Goal: Information Seeking & Learning: Learn about a topic

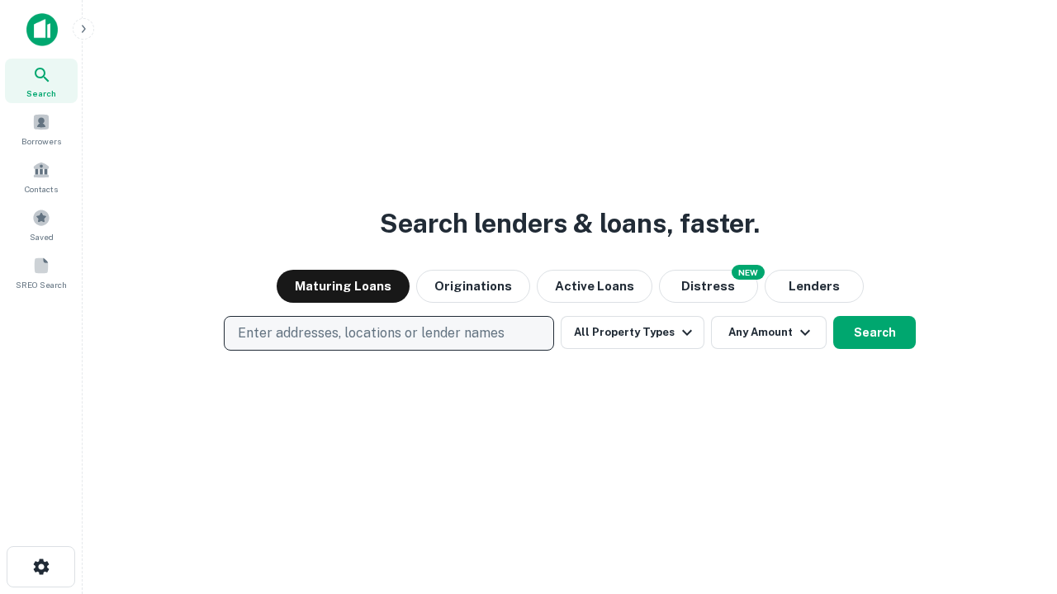
click at [388, 334] on p "Enter addresses, locations or lender names" at bounding box center [371, 334] width 267 height 20
type input "**********"
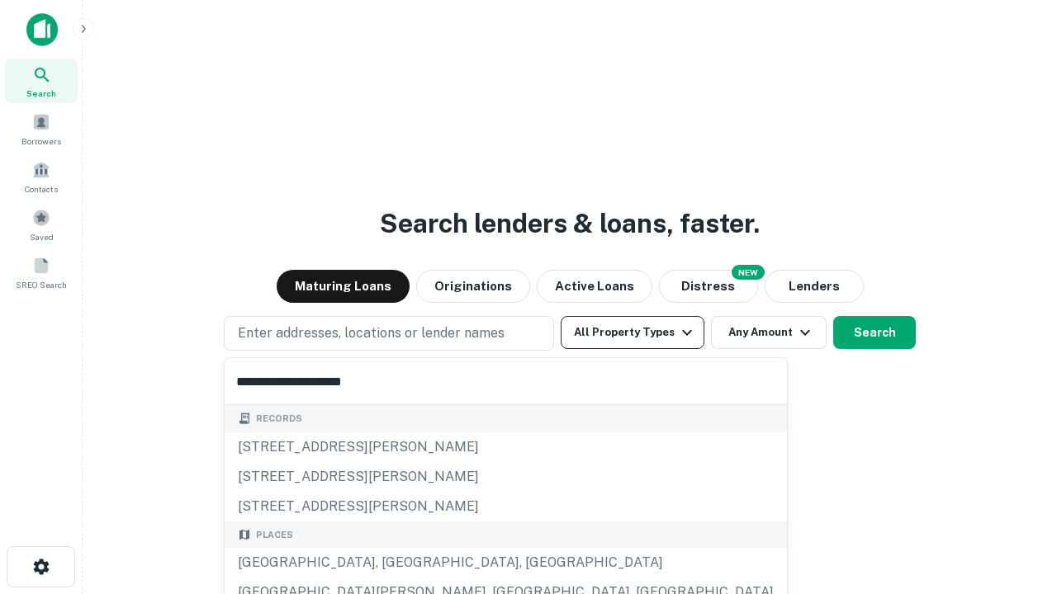
click at [395, 563] on div "[GEOGRAPHIC_DATA], [GEOGRAPHIC_DATA], [GEOGRAPHIC_DATA]" at bounding box center [506, 563] width 562 height 30
click at [632, 333] on button "All Property Types" at bounding box center [633, 332] width 144 height 33
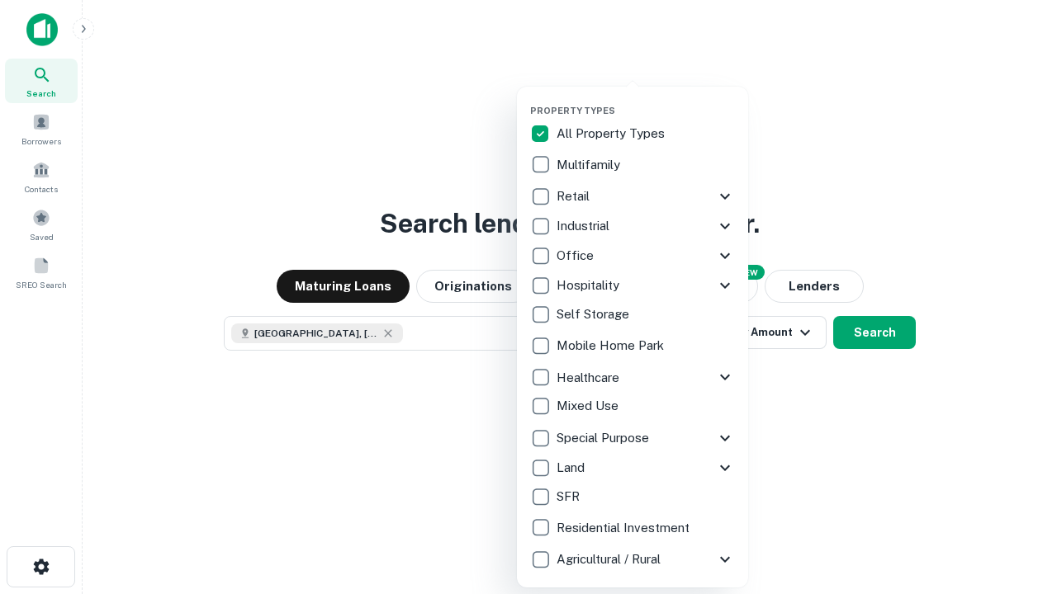
click at [646, 100] on button "button" at bounding box center [645, 100] width 231 height 1
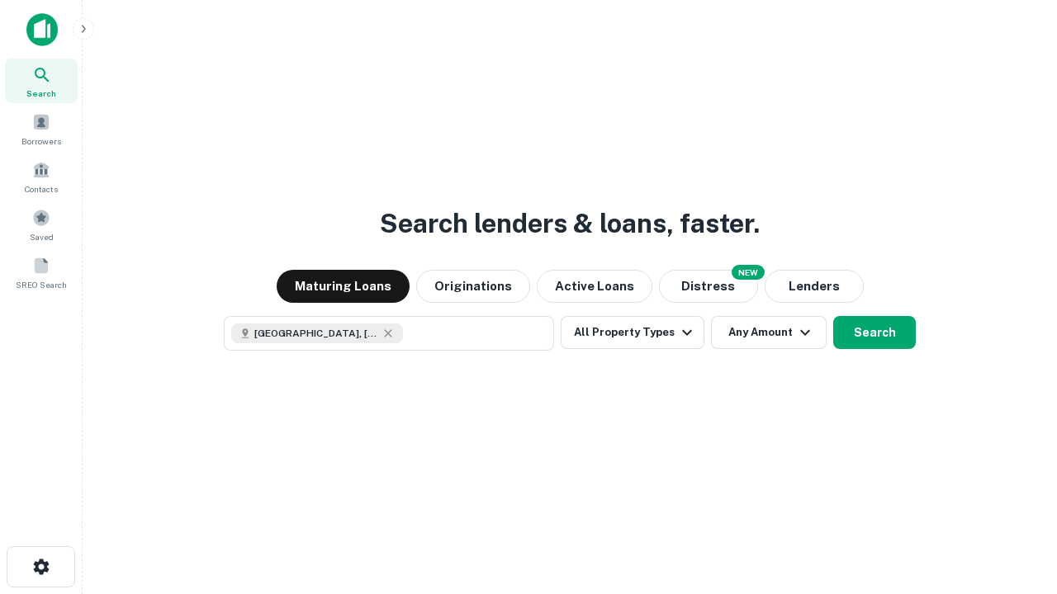
scroll to position [26, 0]
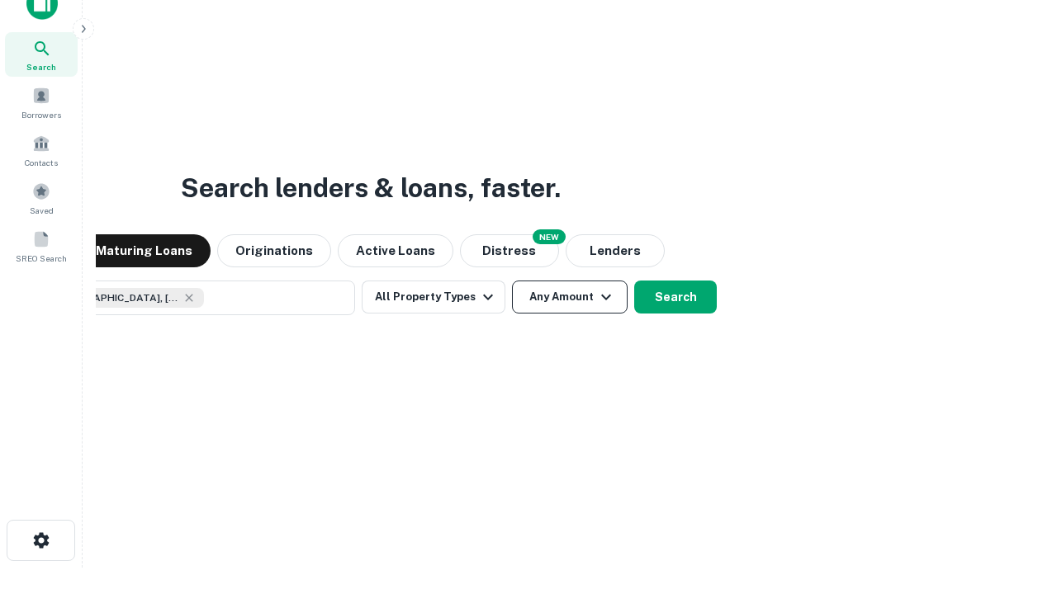
click at [512, 281] on button "Any Amount" at bounding box center [570, 297] width 116 height 33
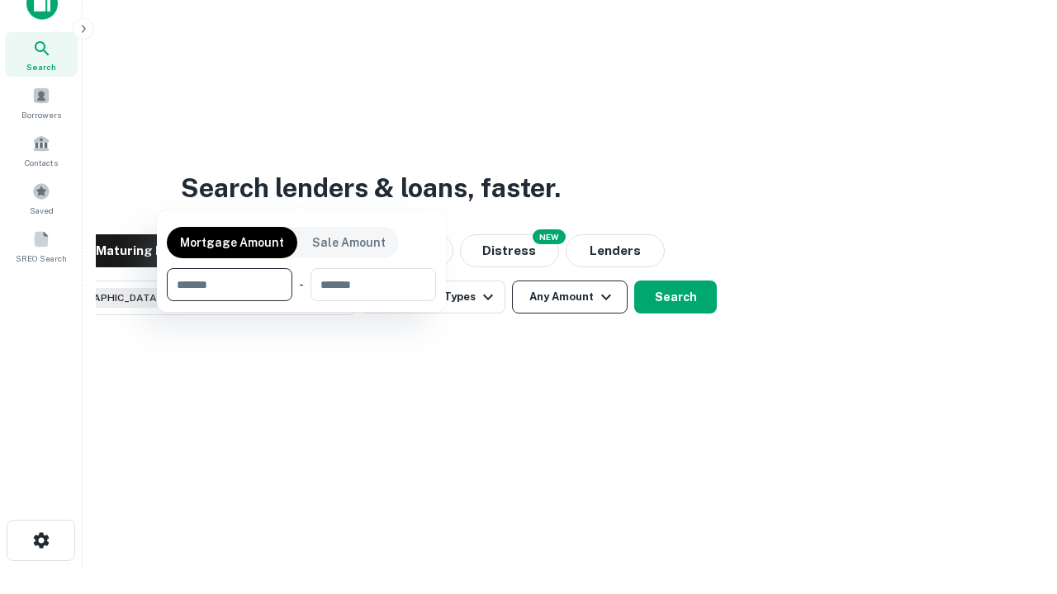
scroll to position [119, 467]
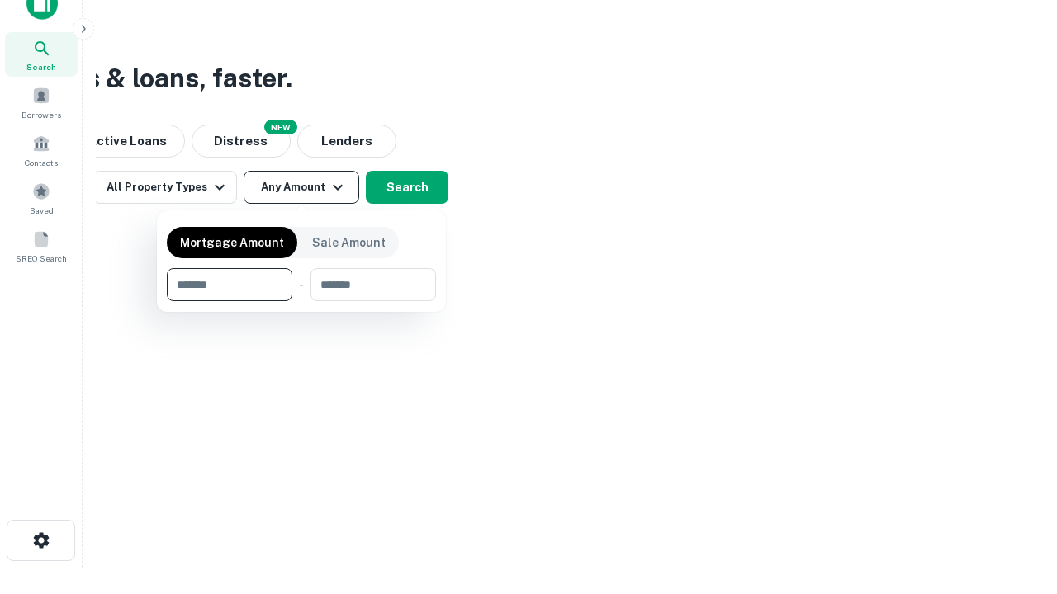
type input "*******"
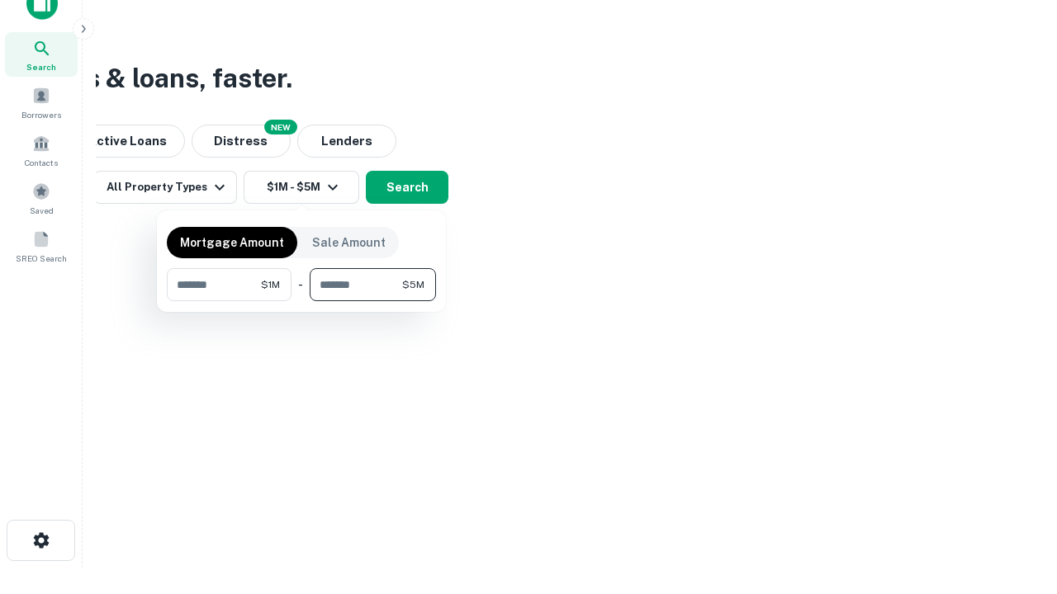
type input "*******"
click at [301, 301] on button "button" at bounding box center [301, 301] width 269 height 1
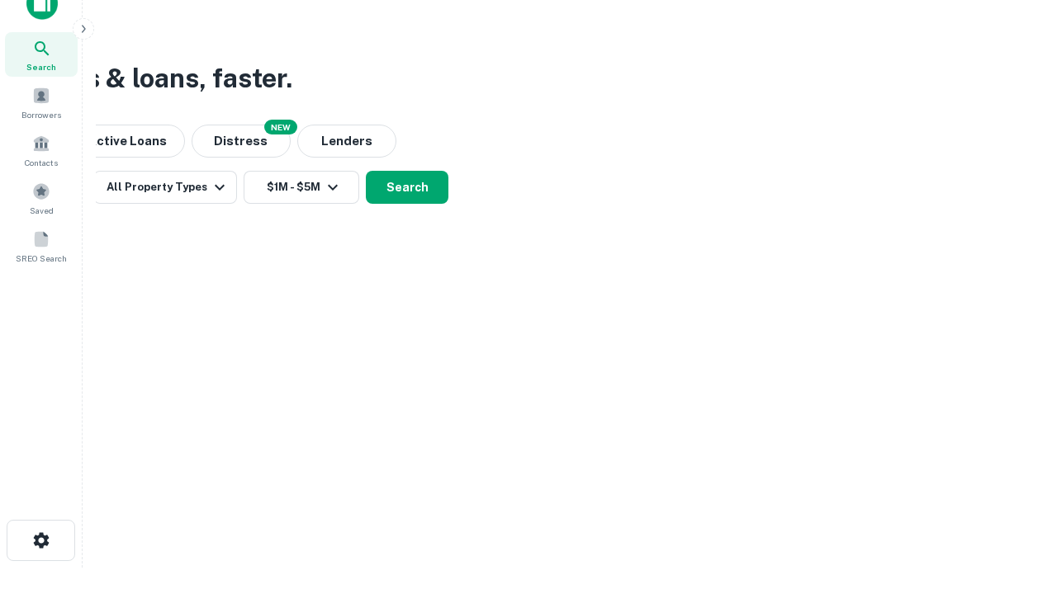
scroll to position [26, 0]
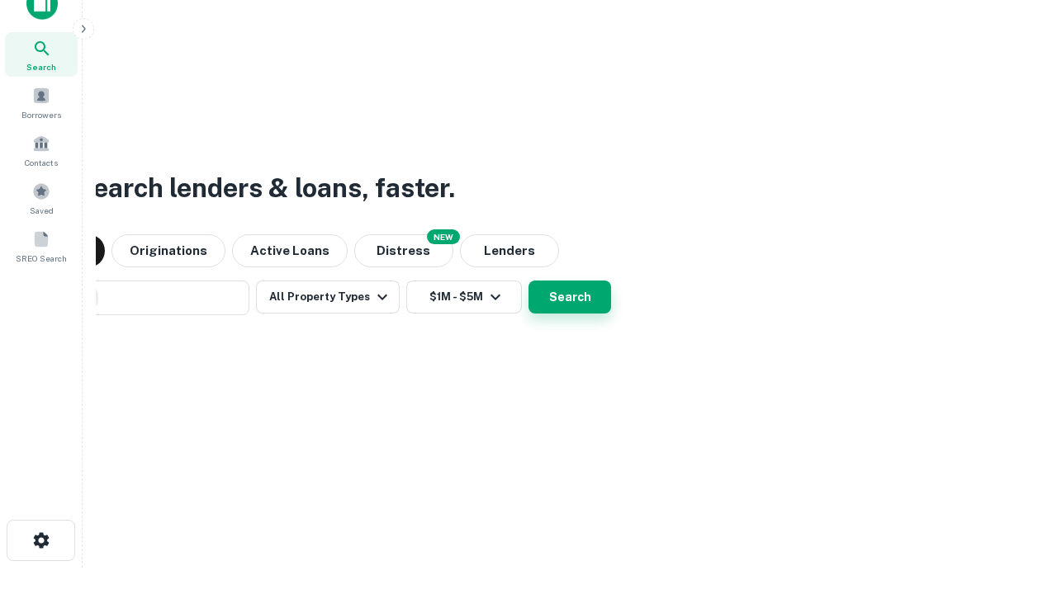
click at [528, 281] on button "Search" at bounding box center [569, 297] width 83 height 33
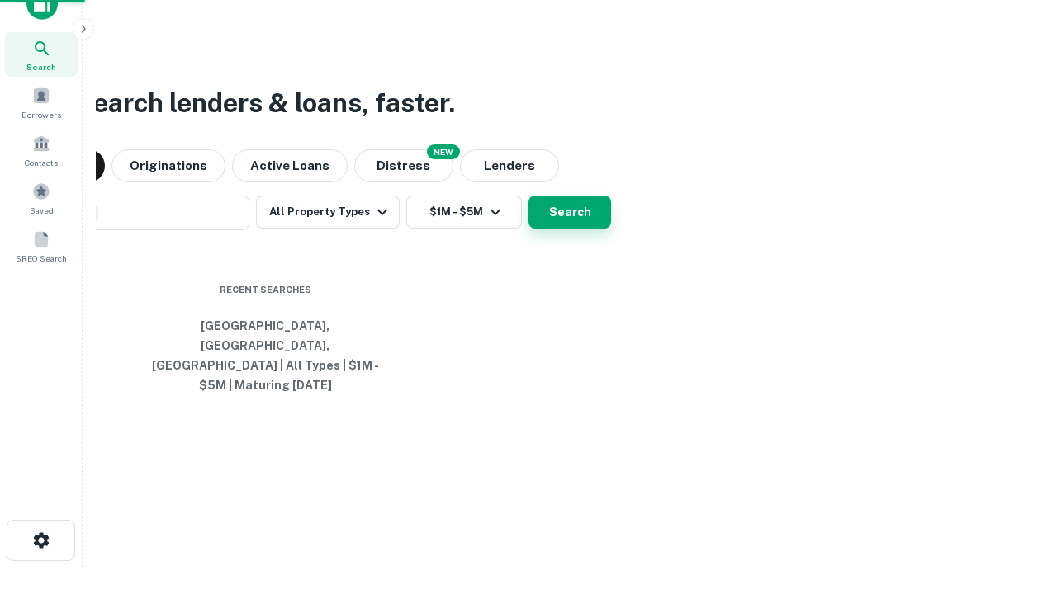
scroll to position [54, 467]
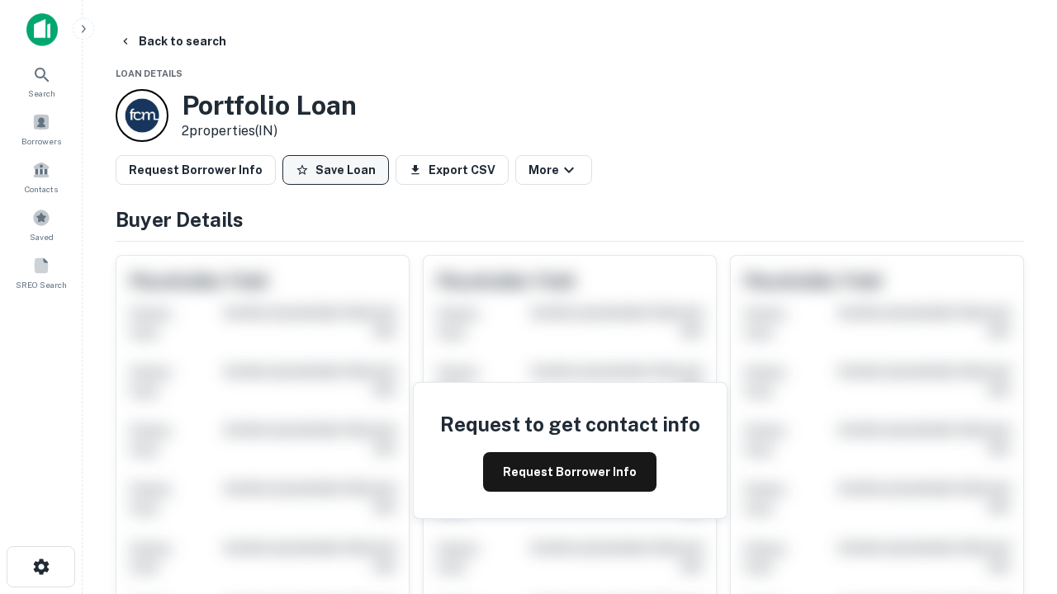
click at [335, 170] on button "Save Loan" at bounding box center [335, 170] width 106 height 30
click at [339, 170] on button "Save Loan" at bounding box center [335, 170] width 106 height 30
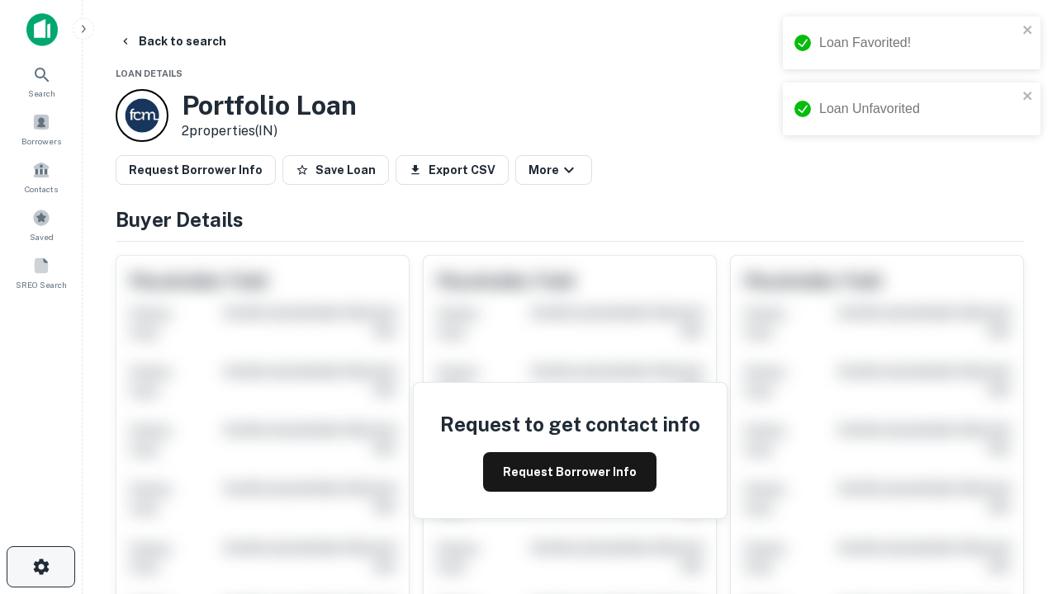
click at [40, 567] on icon "button" at bounding box center [41, 567] width 20 height 20
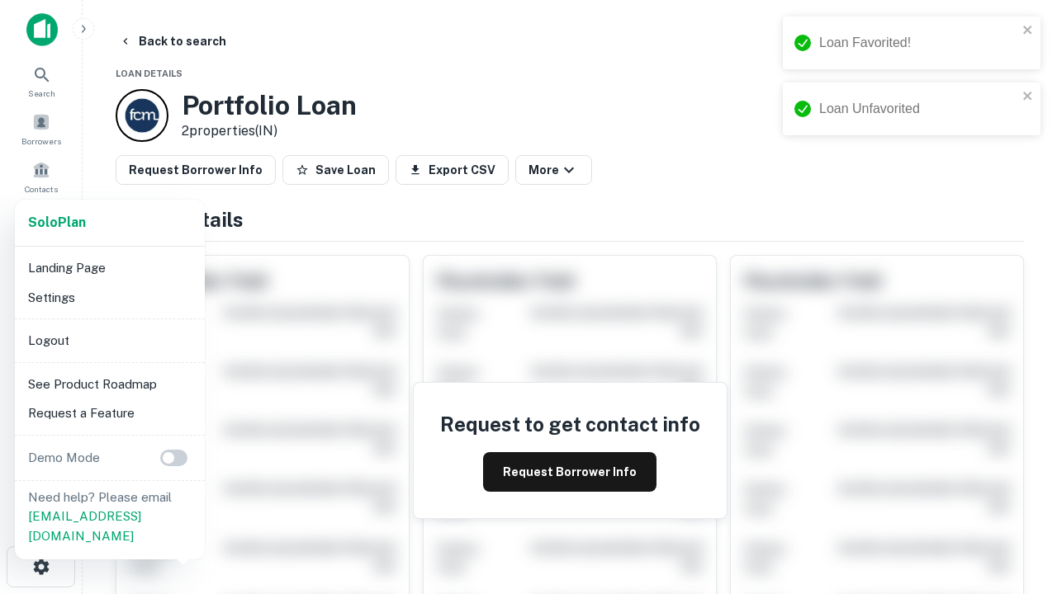
click at [109, 340] on li "Logout" at bounding box center [109, 341] width 177 height 30
